Goal: Task Accomplishment & Management: Use online tool/utility

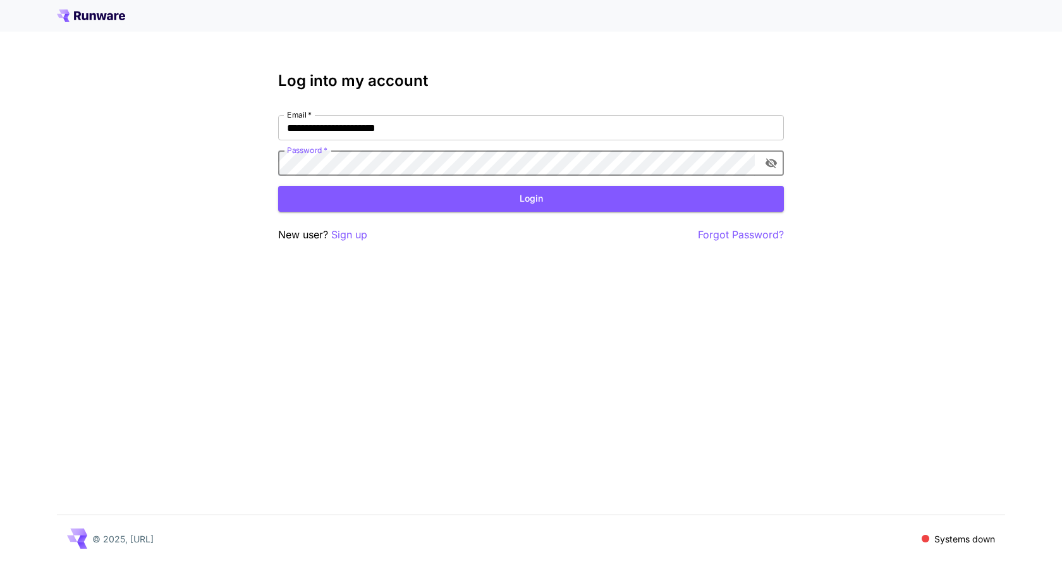
click at [472, 197] on button "Login" at bounding box center [531, 199] width 506 height 26
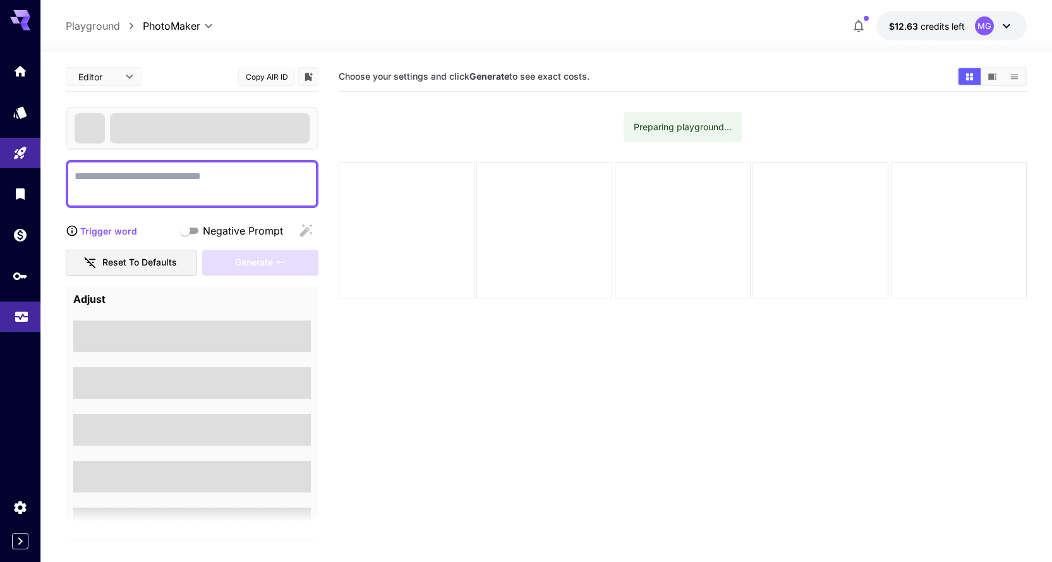
click at [30, 312] on link at bounding box center [20, 317] width 40 height 31
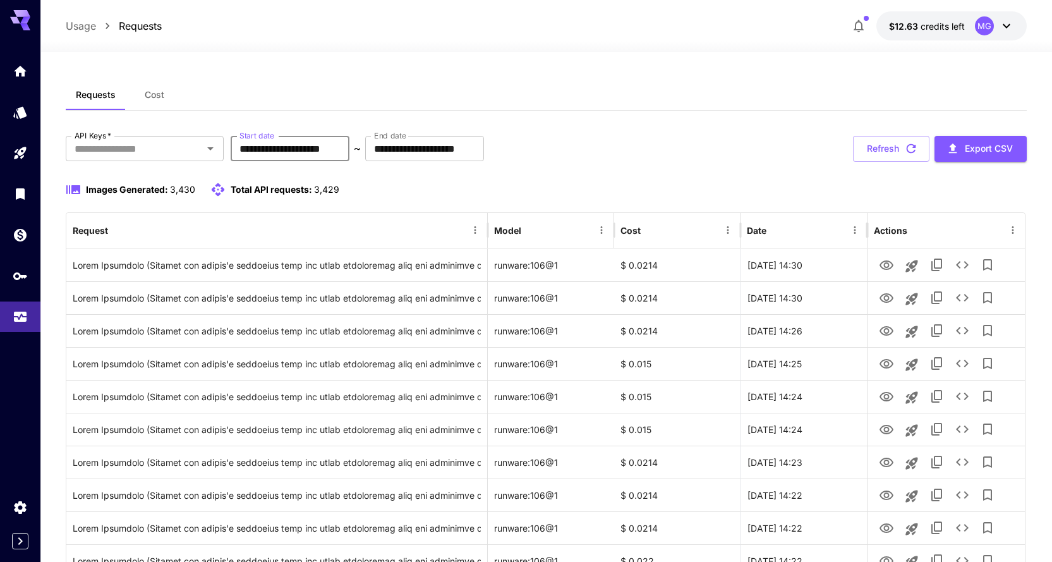
click at [343, 150] on input "**********" at bounding box center [290, 148] width 119 height 25
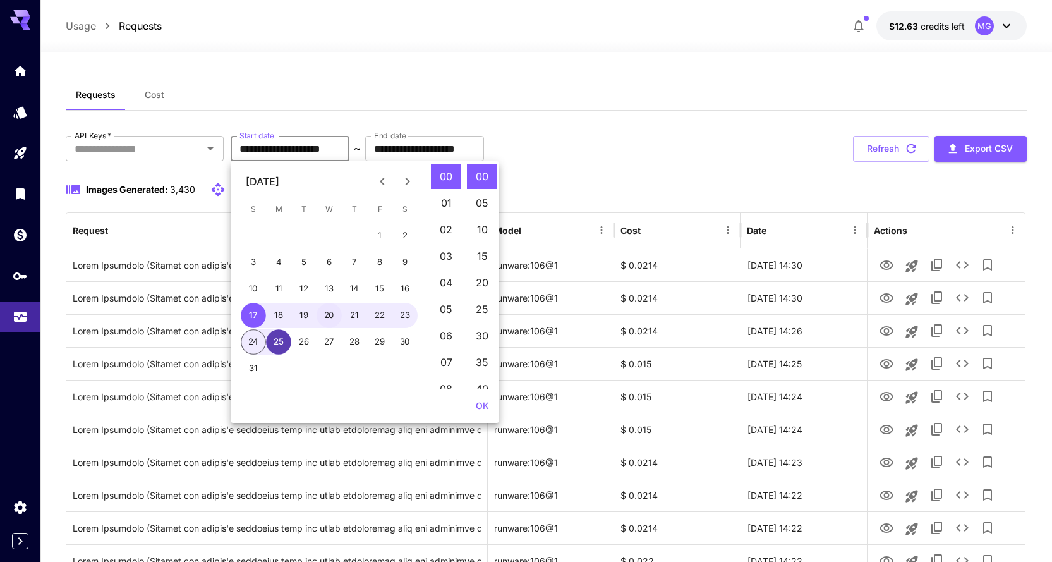
click at [277, 341] on button "25" at bounding box center [278, 341] width 25 height 25
click at [483, 403] on button "OK" at bounding box center [482, 405] width 23 height 23
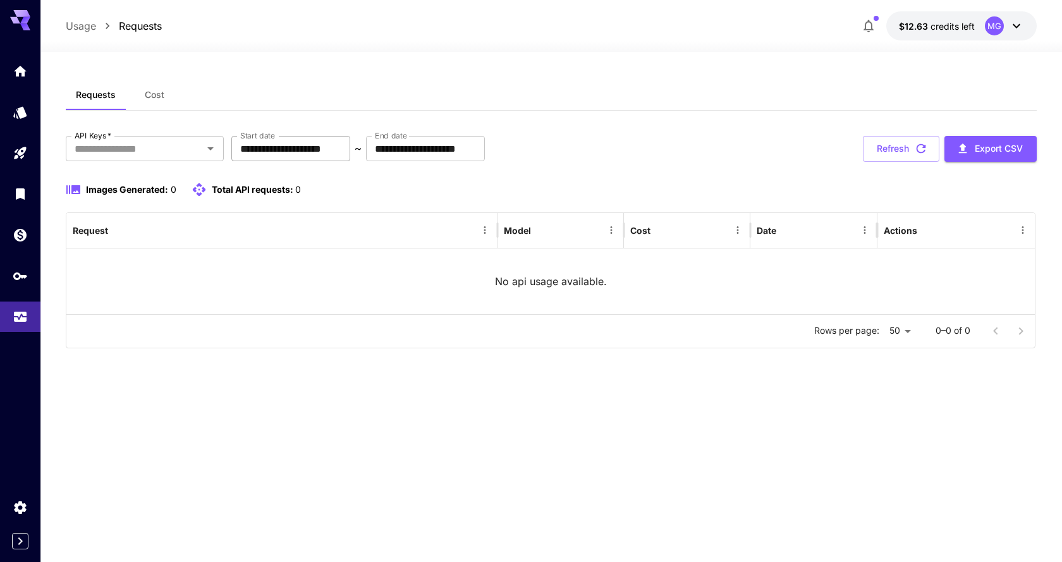
click at [350, 148] on input "**********" at bounding box center [290, 148] width 119 height 25
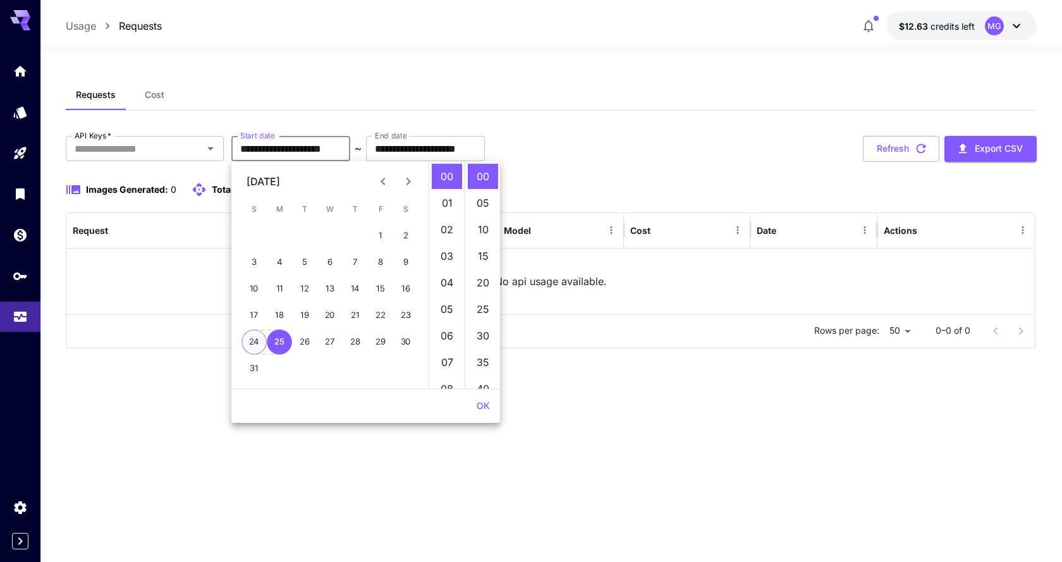
click at [257, 344] on button "24" at bounding box center [253, 341] width 25 height 25
type input "**********"
click at [482, 407] on button "OK" at bounding box center [483, 405] width 23 height 23
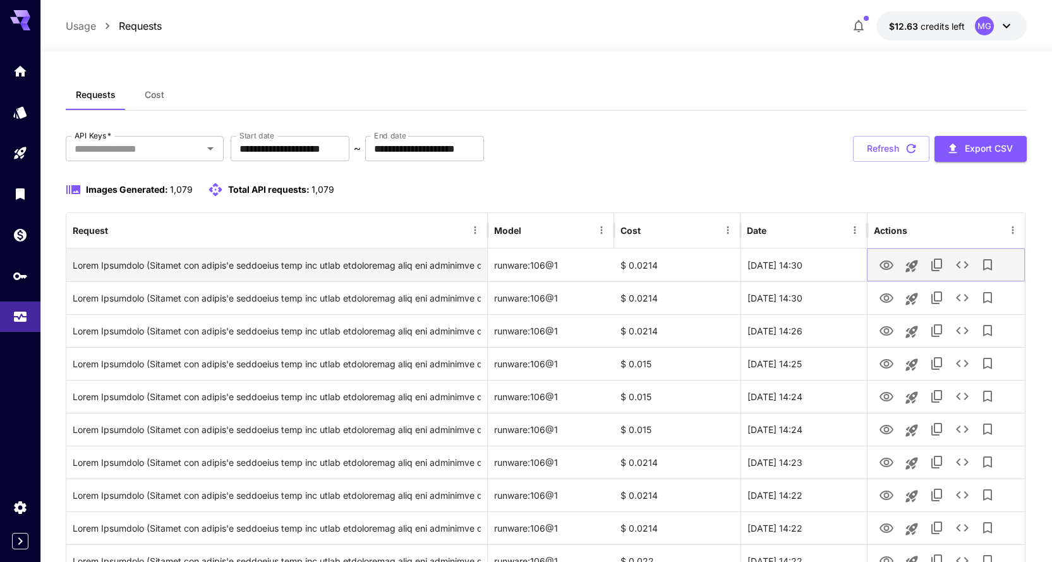
click at [891, 267] on icon "View Image" at bounding box center [886, 265] width 15 height 15
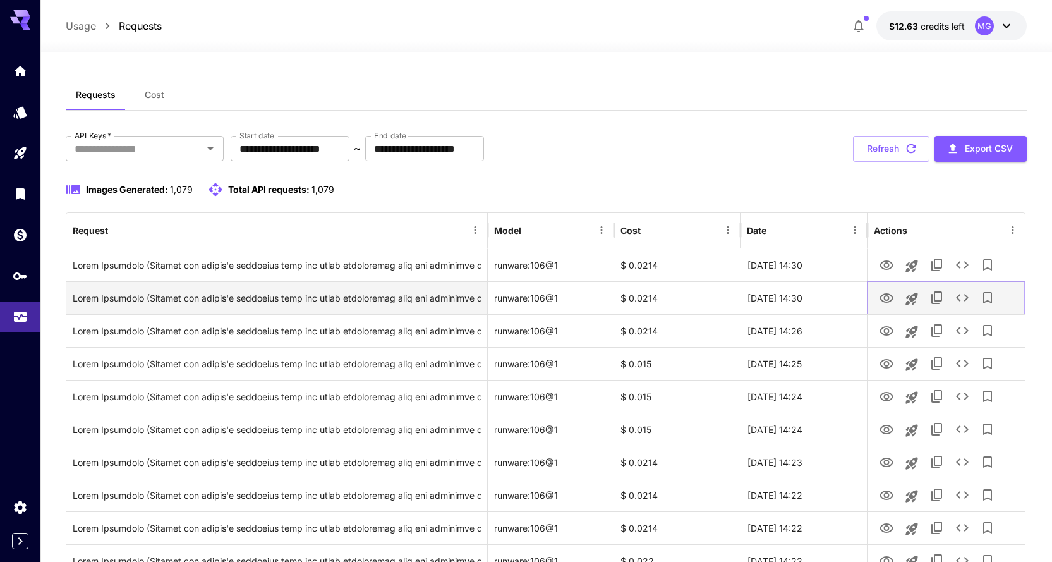
click at [889, 300] on icon "View Image" at bounding box center [886, 298] width 15 height 15
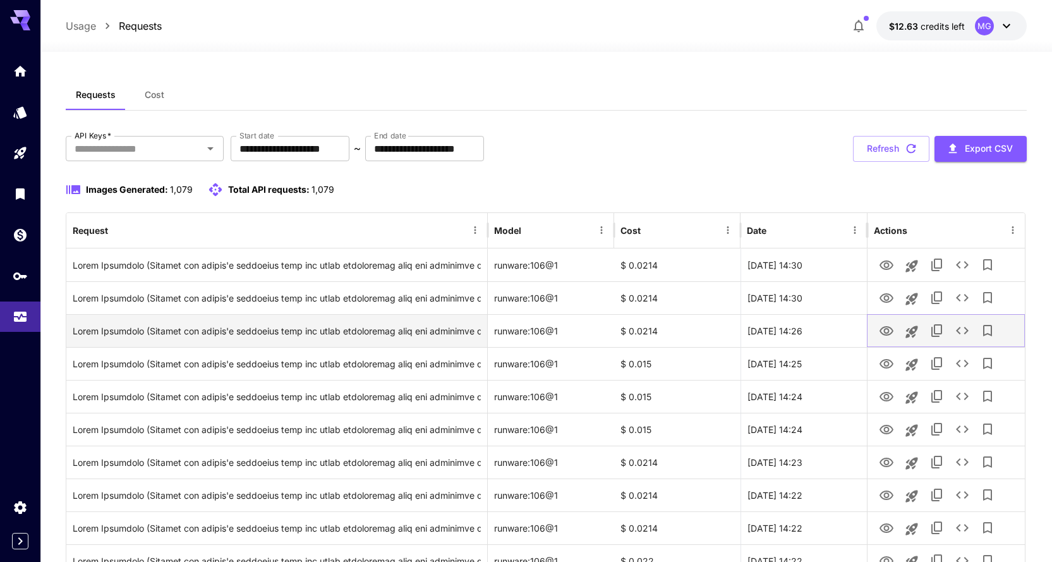
click at [887, 332] on icon "View Image" at bounding box center [886, 331] width 15 height 15
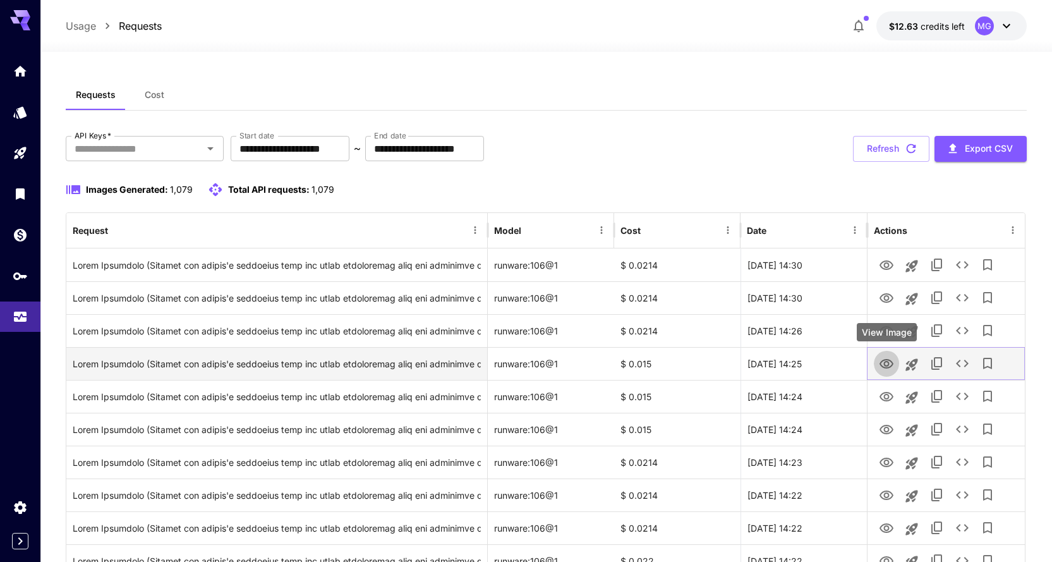
click at [888, 365] on icon "View Image" at bounding box center [886, 364] width 15 height 15
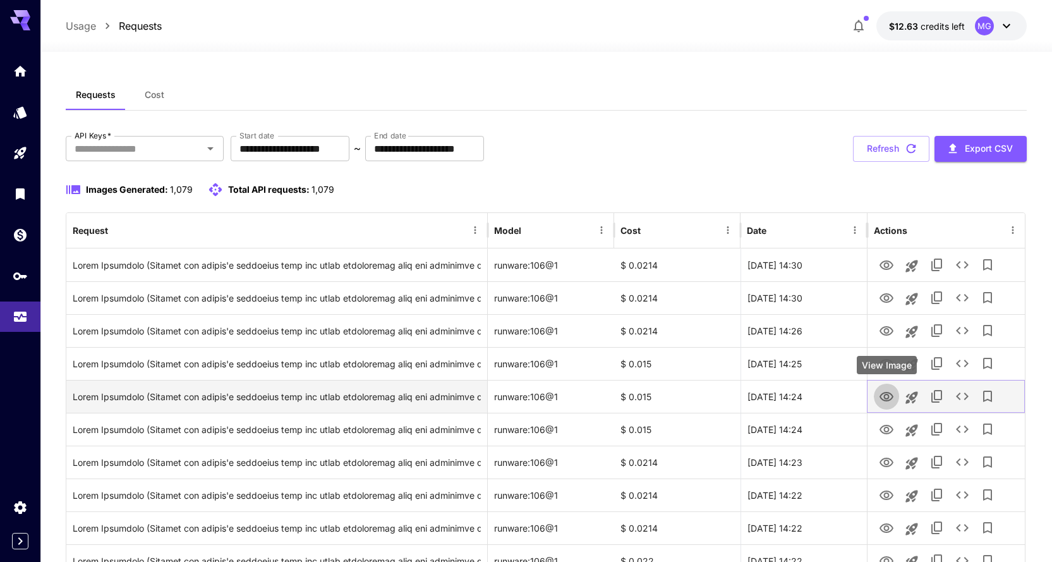
click at [890, 394] on icon "View Image" at bounding box center [886, 396] width 15 height 15
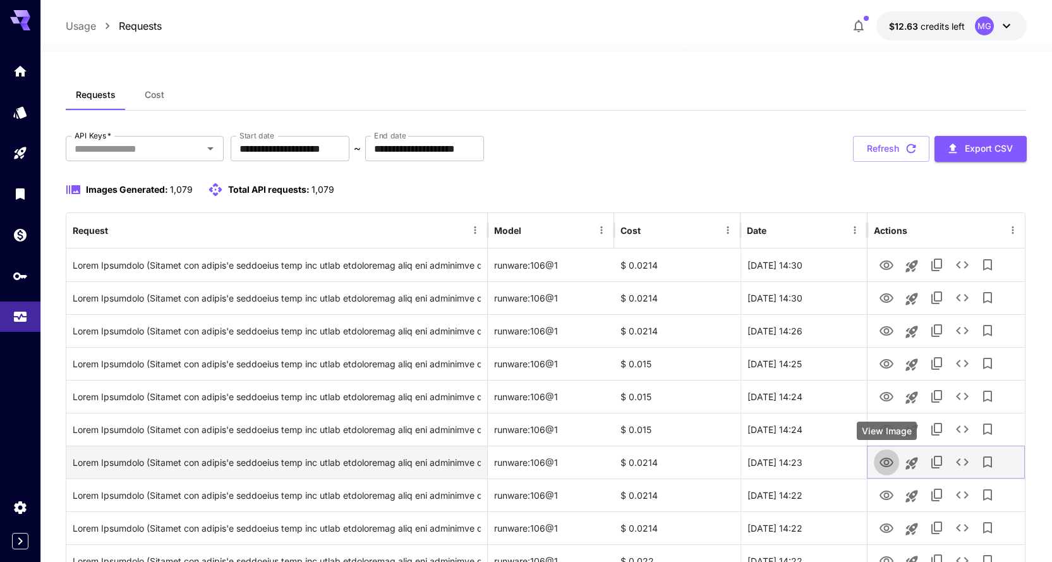
click at [891, 459] on icon "View Image" at bounding box center [887, 462] width 14 height 9
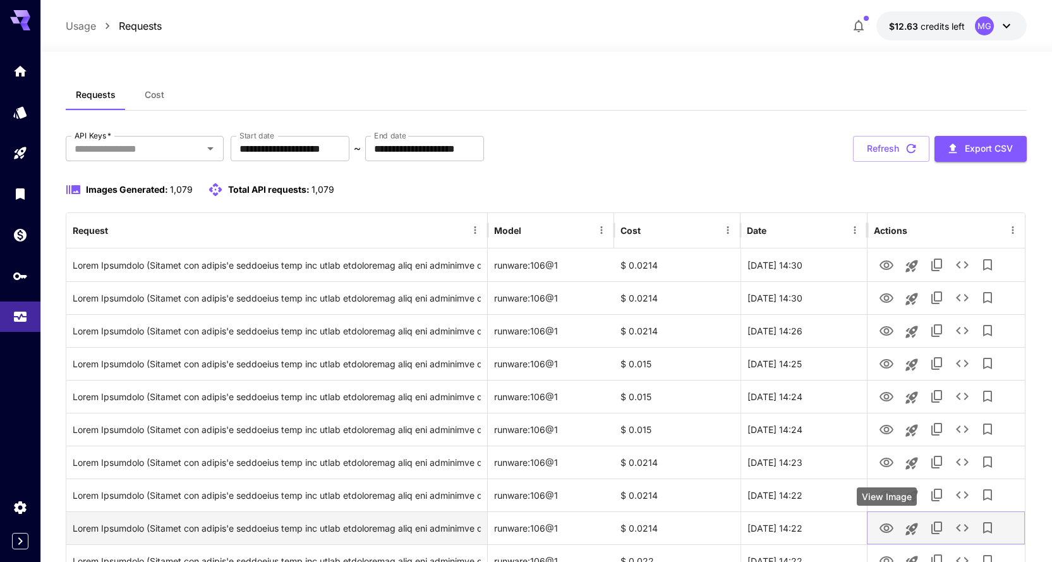
click at [884, 524] on icon "View Image" at bounding box center [887, 527] width 14 height 9
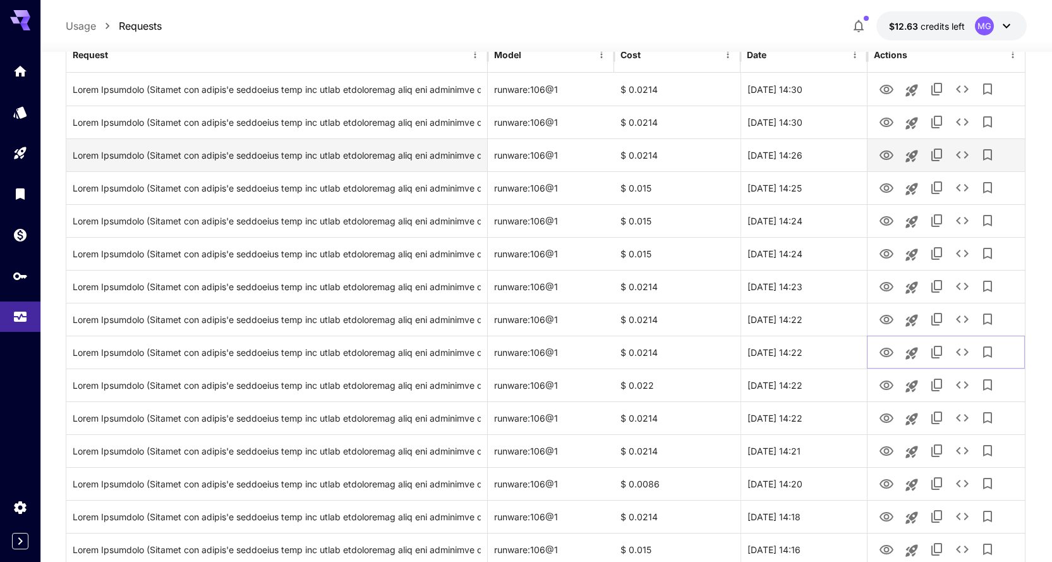
scroll to position [190, 0]
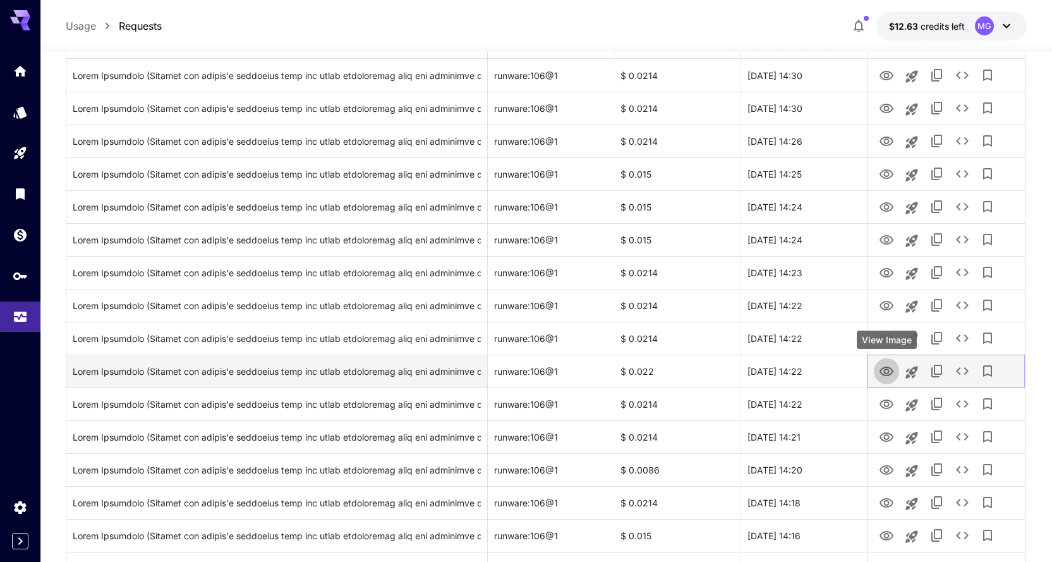
click at [889, 375] on icon "View Image" at bounding box center [887, 371] width 14 height 9
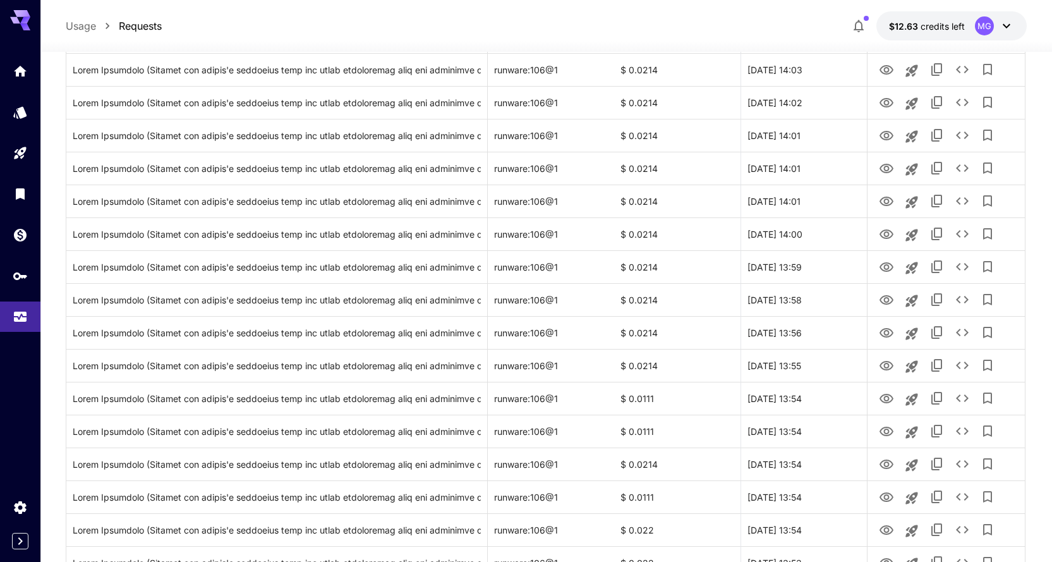
scroll to position [1173, 0]
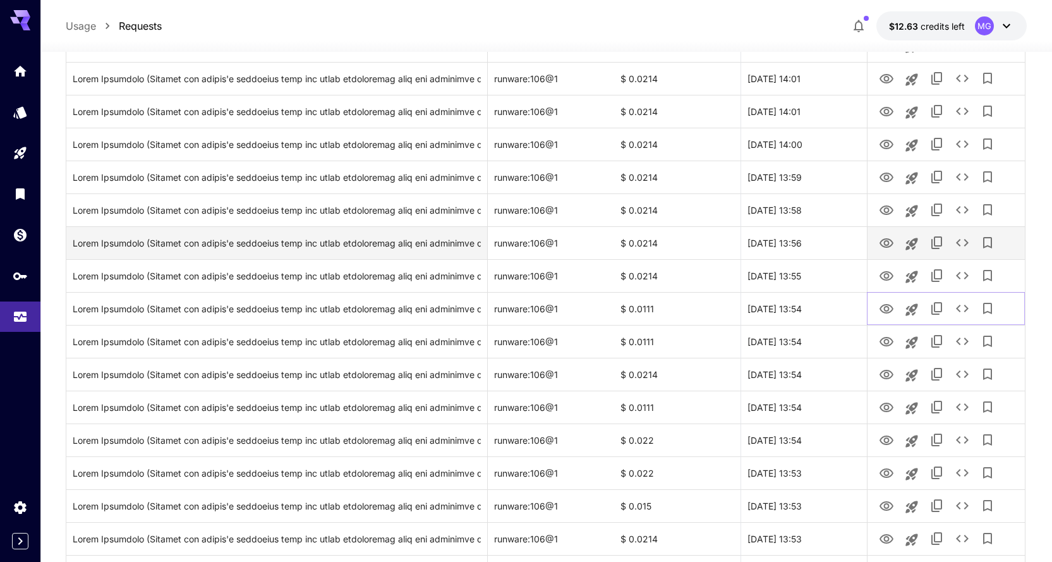
click at [887, 310] on icon "View Image" at bounding box center [887, 308] width 14 height 9
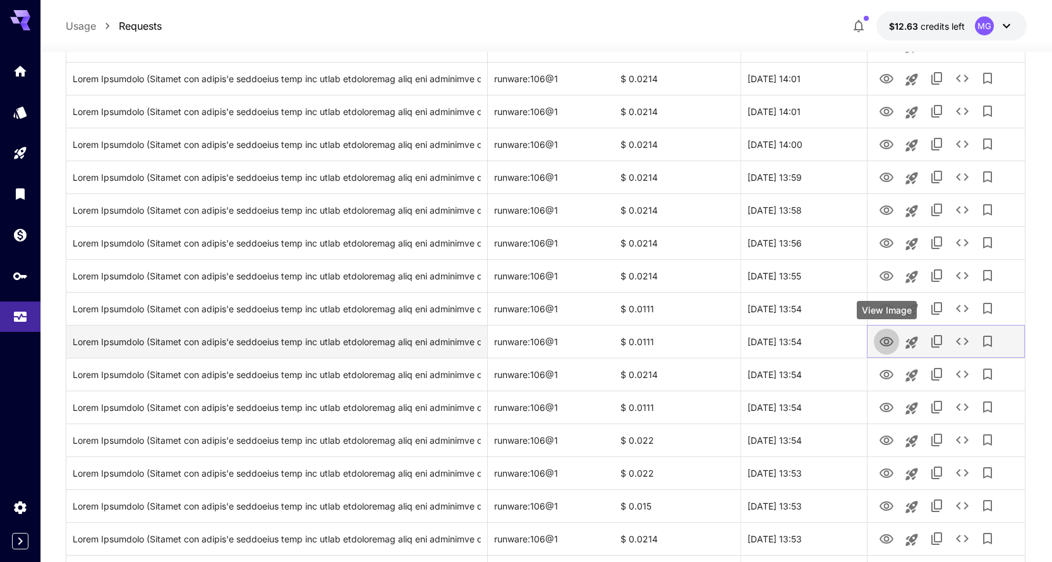
click at [887, 342] on icon "View Image" at bounding box center [886, 341] width 15 height 15
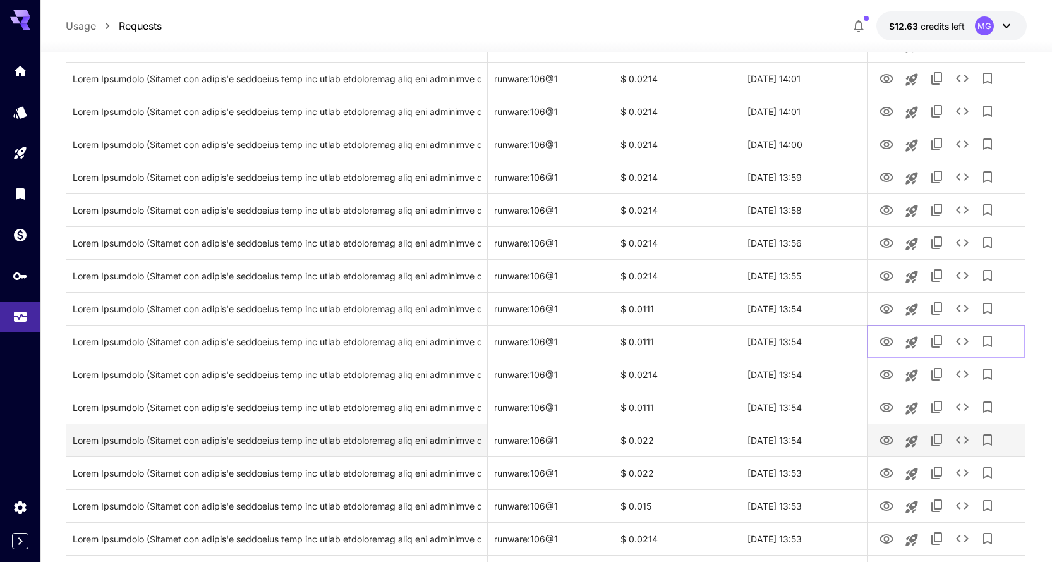
scroll to position [1402, 0]
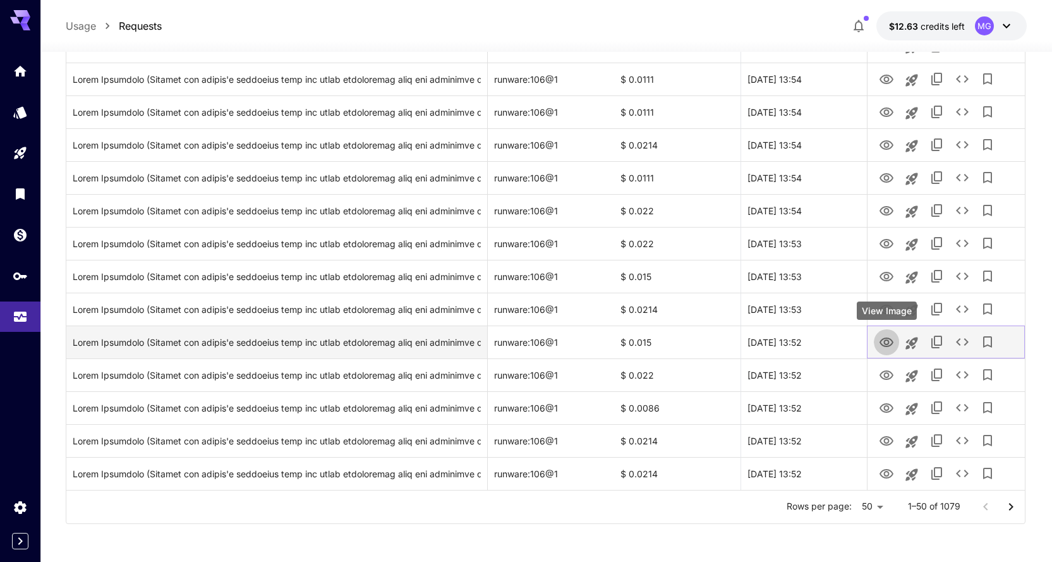
click at [889, 344] on icon "View Image" at bounding box center [886, 342] width 15 height 15
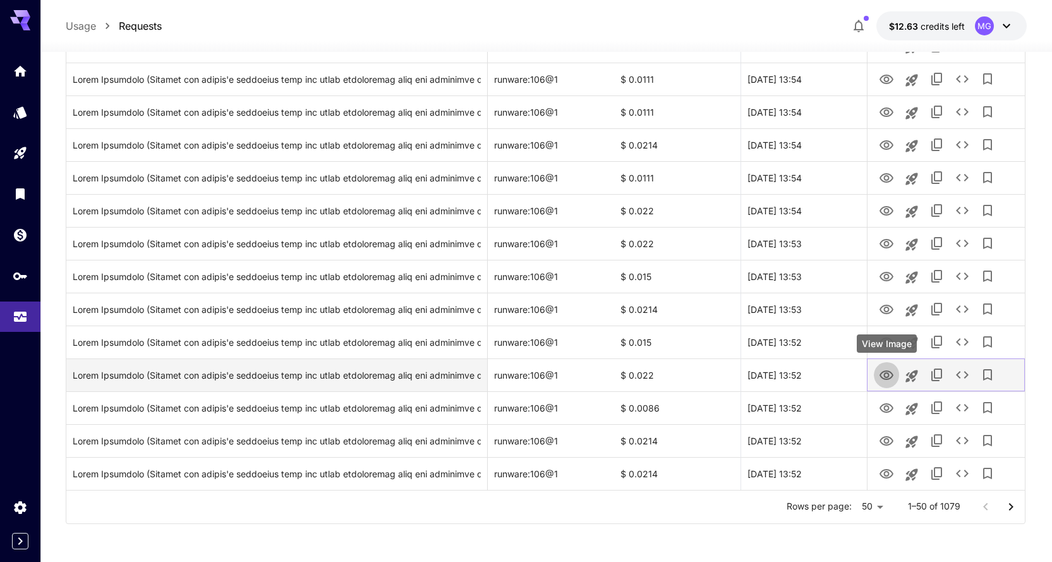
click at [887, 372] on icon "View Image" at bounding box center [887, 374] width 14 height 9
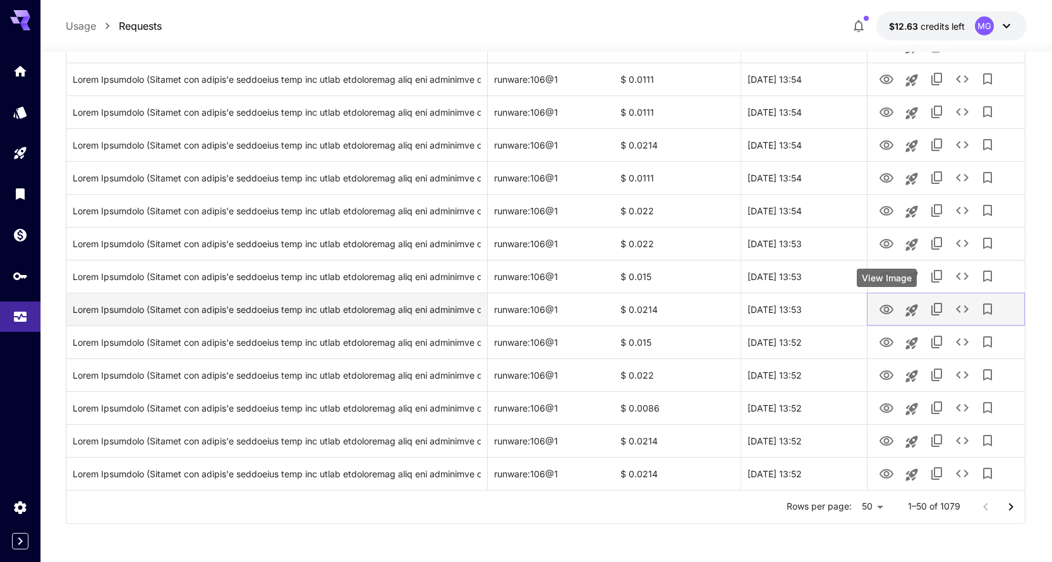
click at [883, 309] on icon "View Image" at bounding box center [886, 309] width 15 height 15
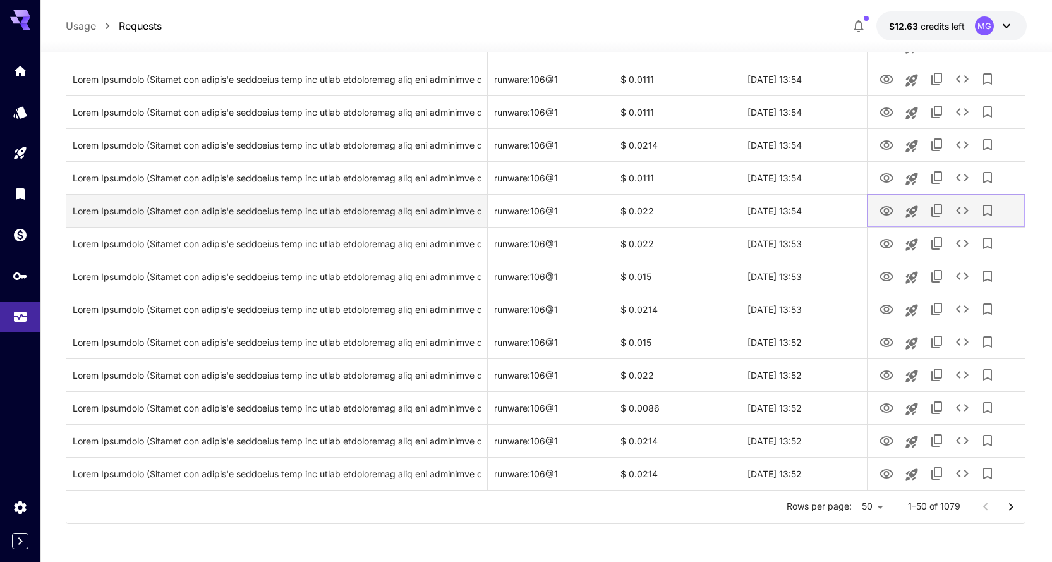
click at [884, 210] on icon "View Image" at bounding box center [886, 211] width 15 height 15
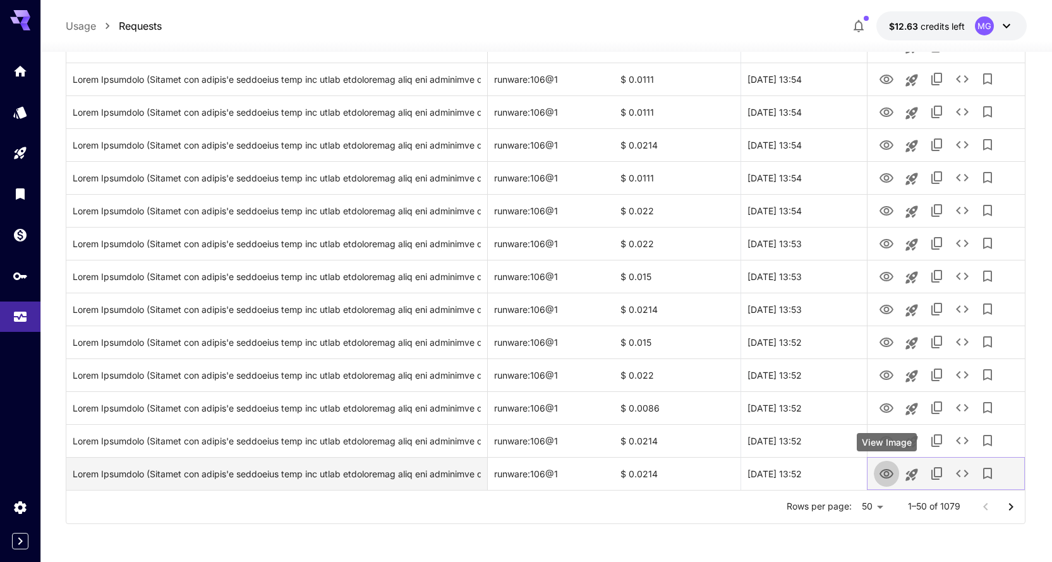
click at [890, 472] on icon "View Image" at bounding box center [886, 473] width 15 height 15
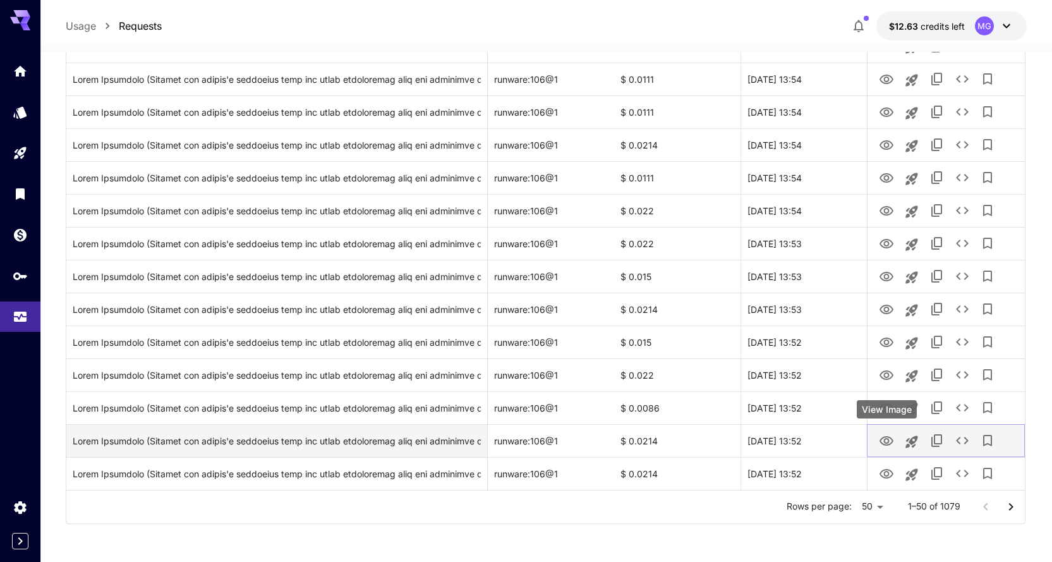
click at [885, 437] on icon "View Image" at bounding box center [887, 440] width 14 height 9
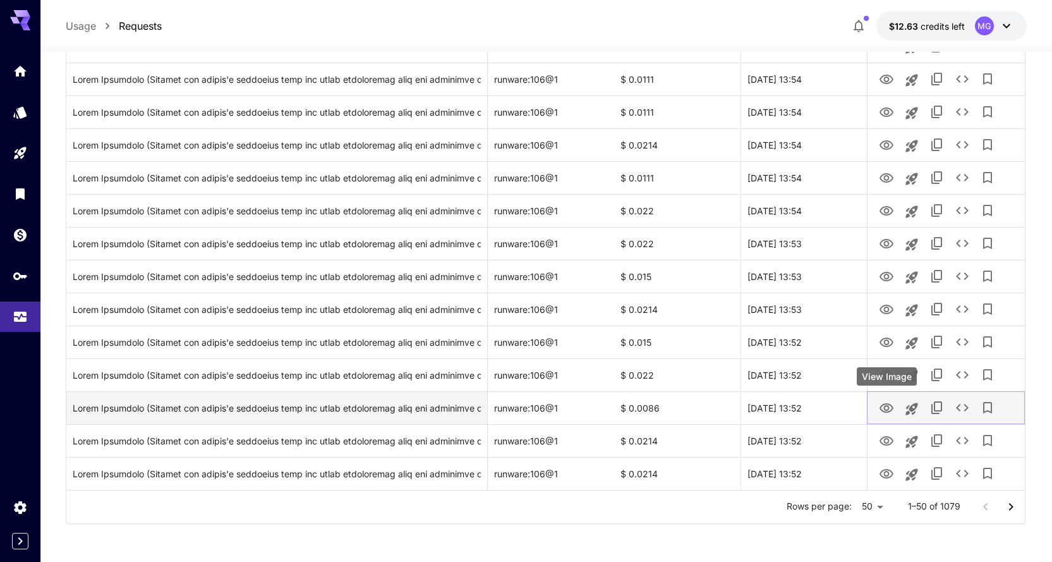
click at [884, 406] on icon "View Image" at bounding box center [886, 408] width 15 height 15
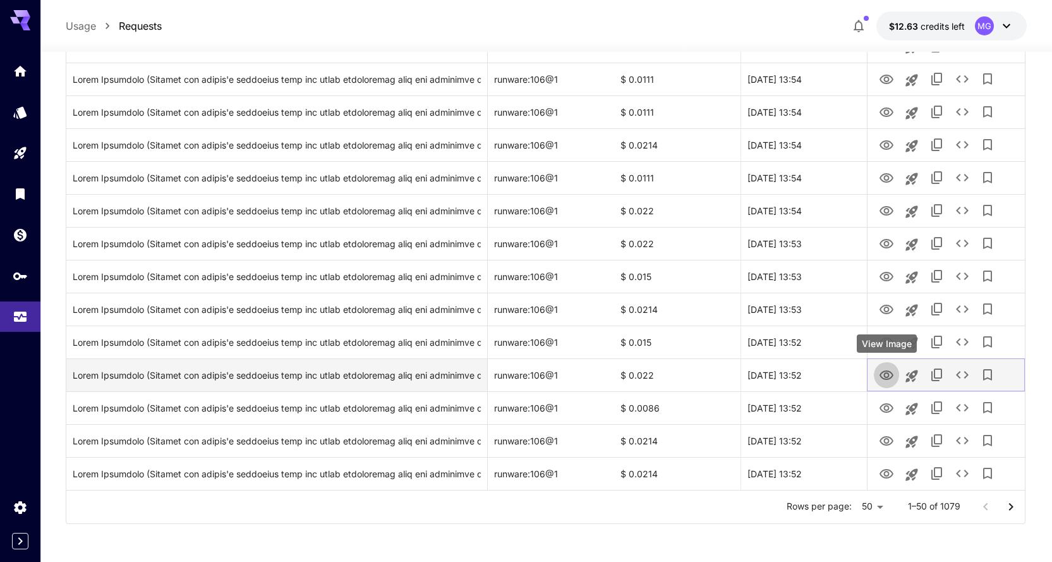
click at [886, 375] on icon "View Image" at bounding box center [886, 375] width 15 height 15
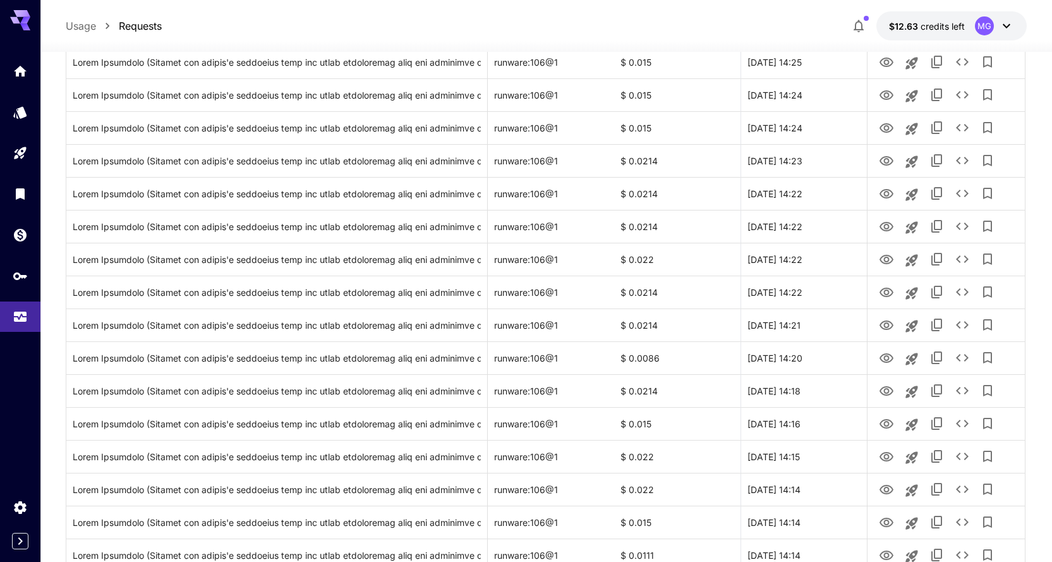
scroll to position [0, 0]
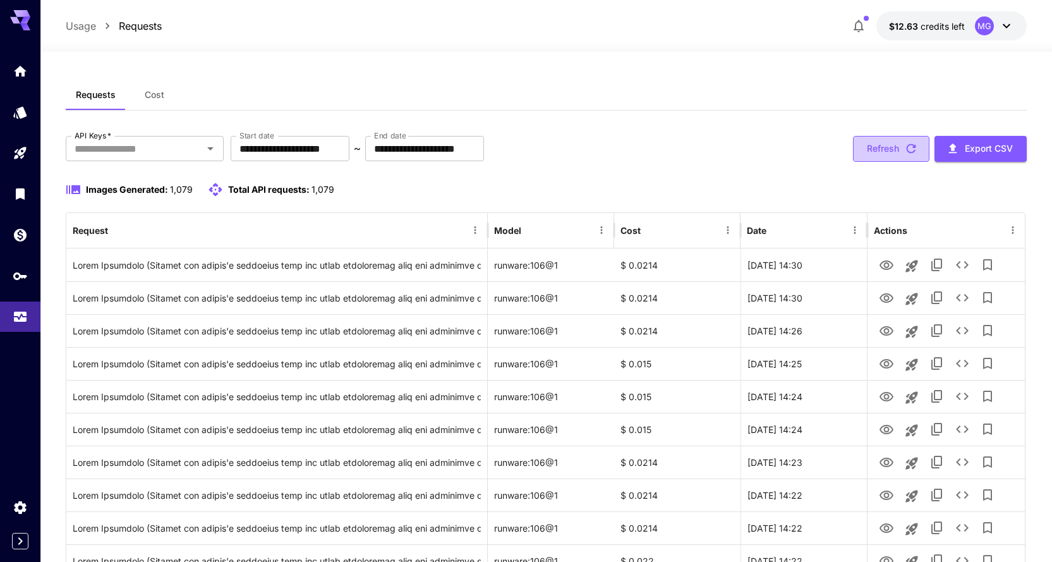
click at [916, 147] on icon "button" at bounding box center [912, 149] width 14 height 14
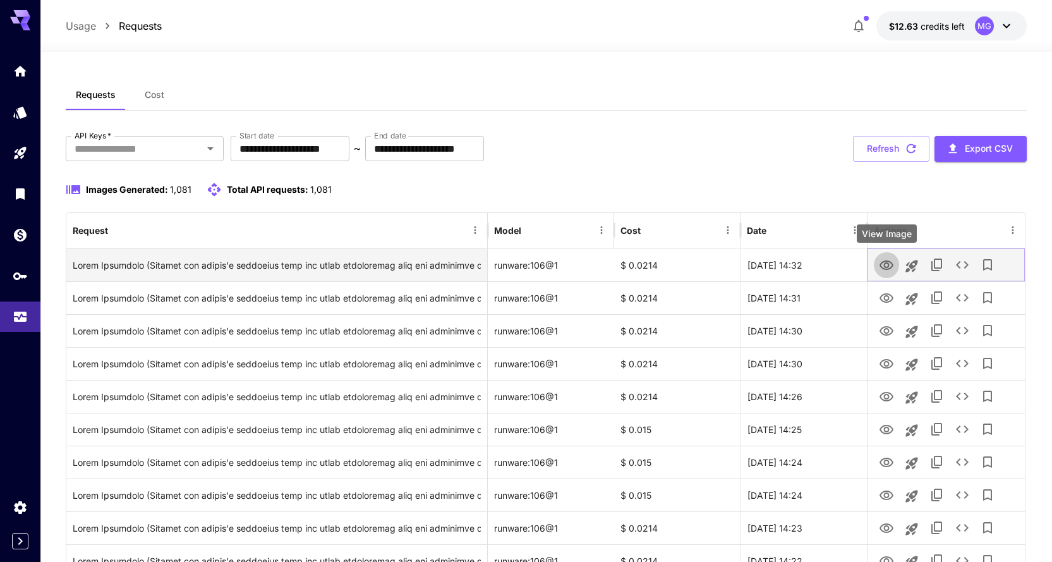
click at [890, 265] on icon "View Image" at bounding box center [886, 265] width 15 height 15
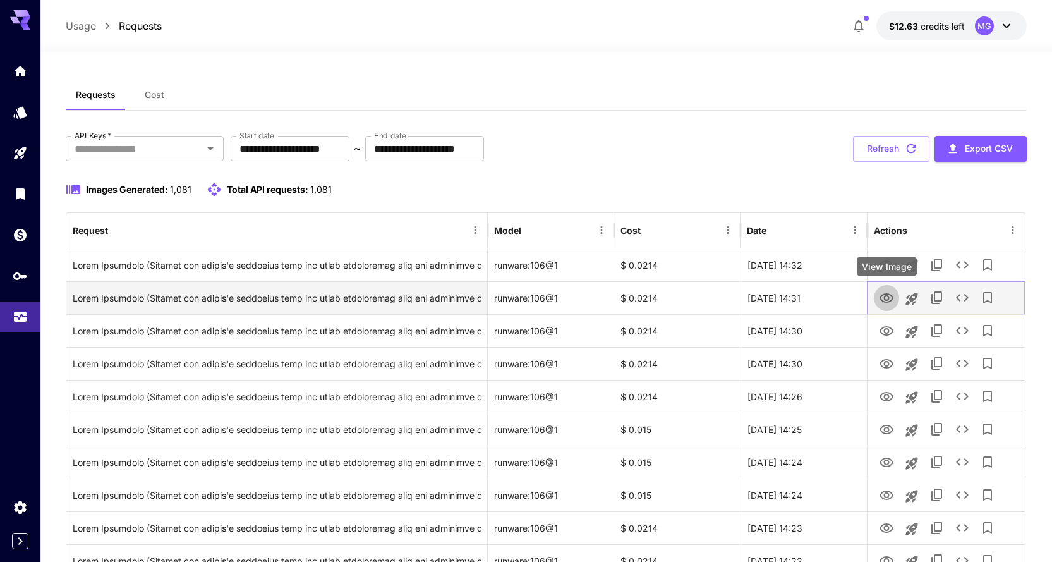
click at [884, 298] on icon "View Image" at bounding box center [886, 298] width 15 height 15
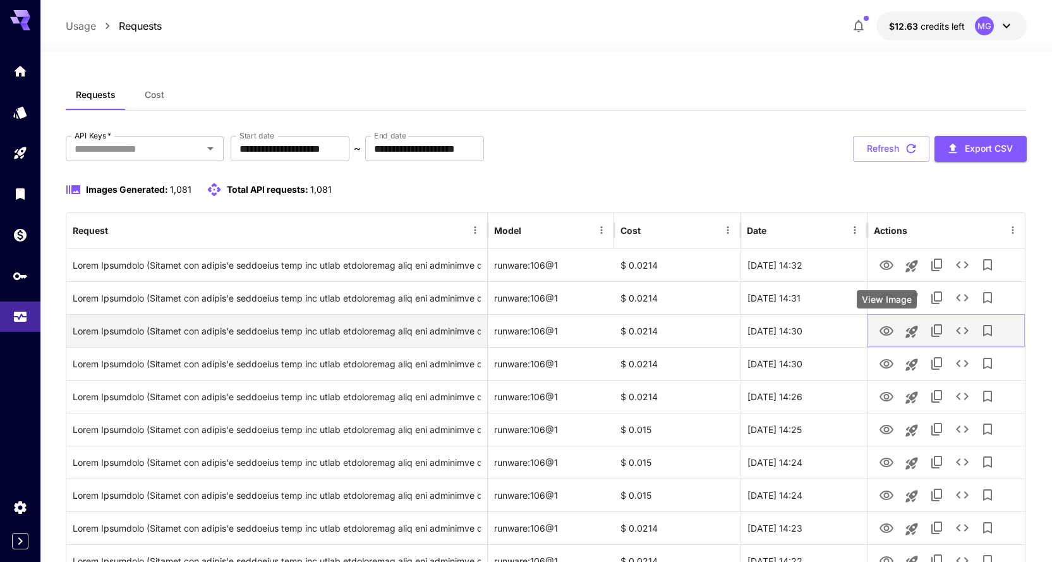
click at [893, 329] on icon "View Image" at bounding box center [887, 330] width 14 height 9
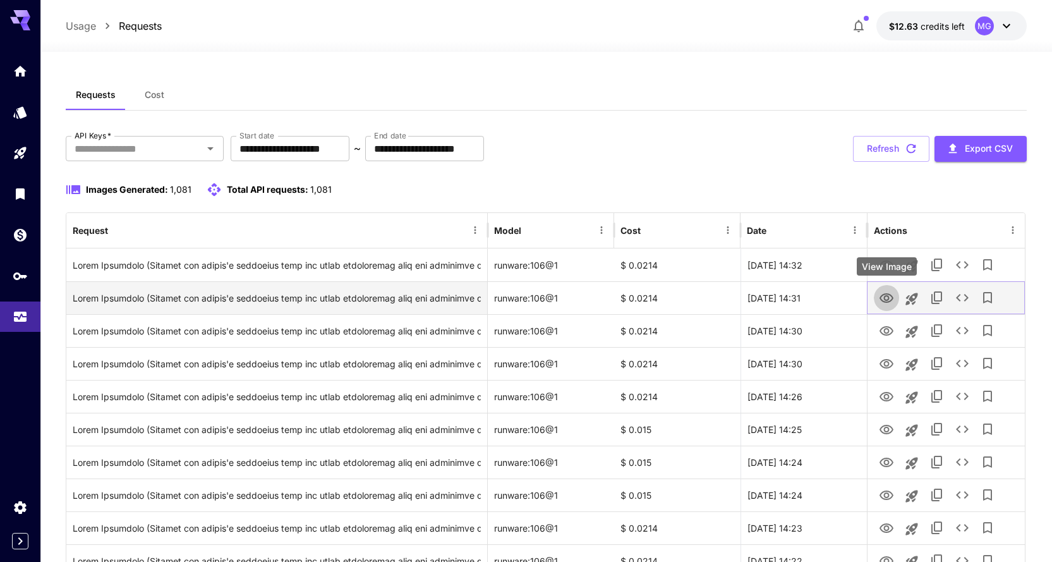
click at [889, 296] on icon "View Image" at bounding box center [887, 297] width 14 height 9
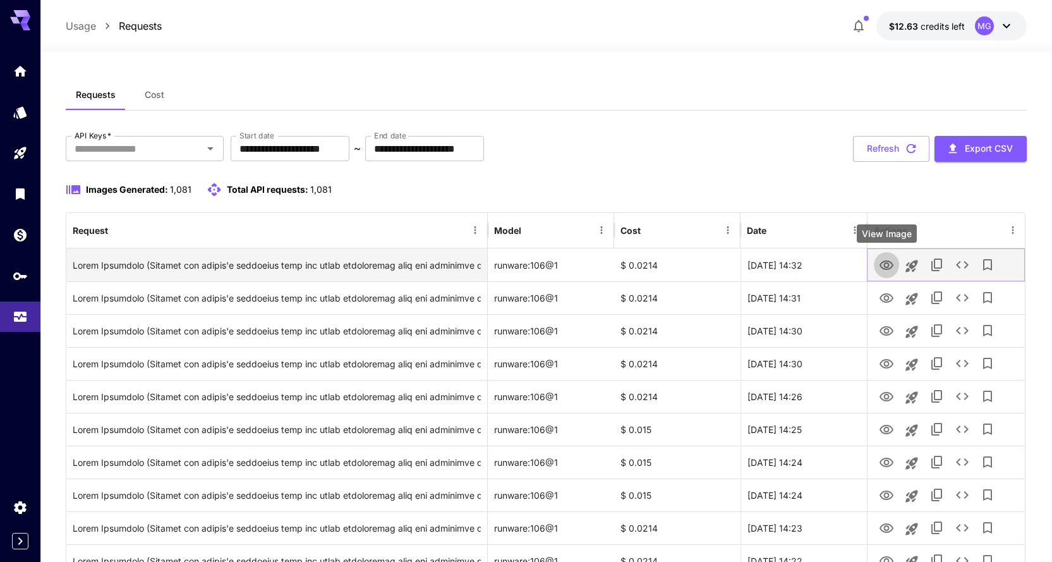
click at [887, 262] on icon "View Image" at bounding box center [887, 264] width 14 height 9
